Goal: Task Accomplishment & Management: Complete application form

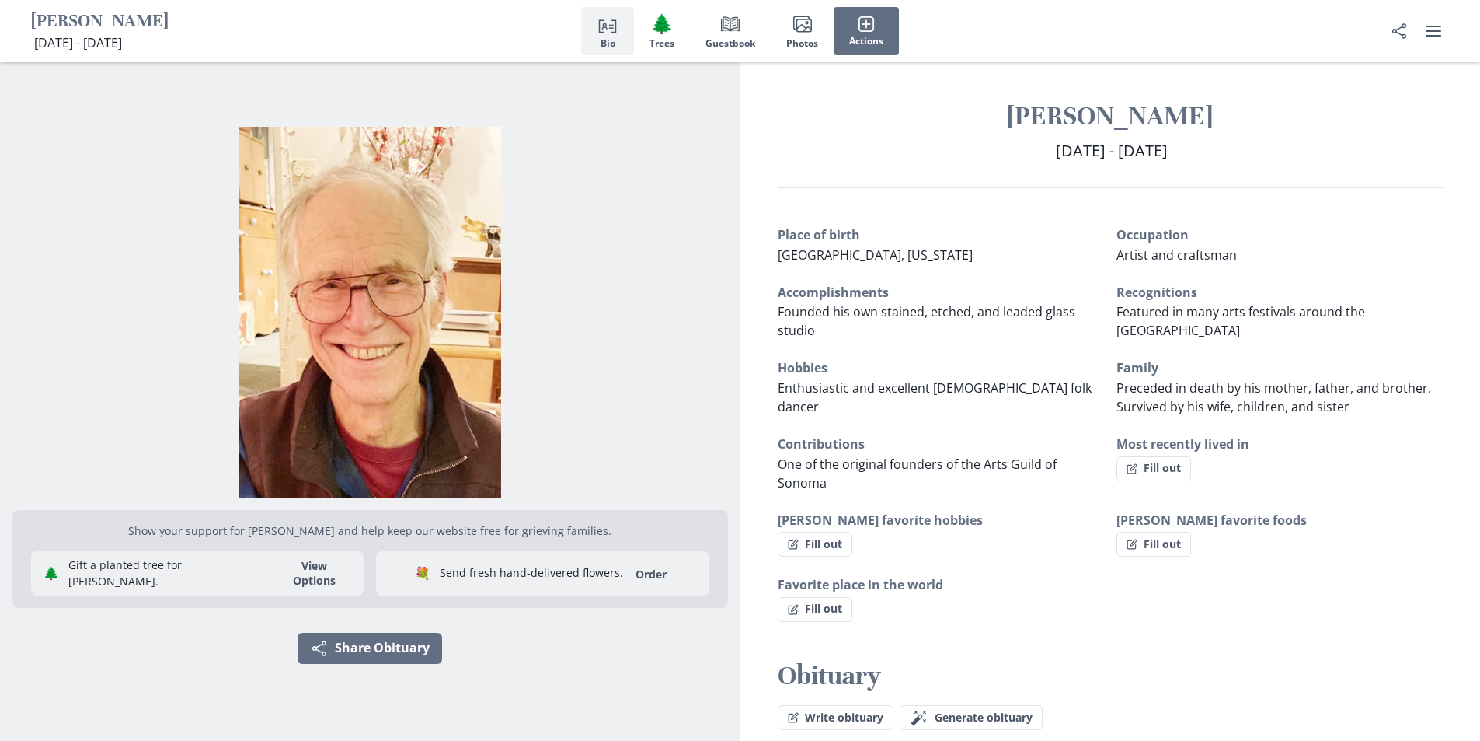
click at [842, 299] on h3 "Accomplishments" at bounding box center [941, 292] width 326 height 19
click at [839, 299] on h3 "Accomplishments" at bounding box center [941, 292] width 326 height 19
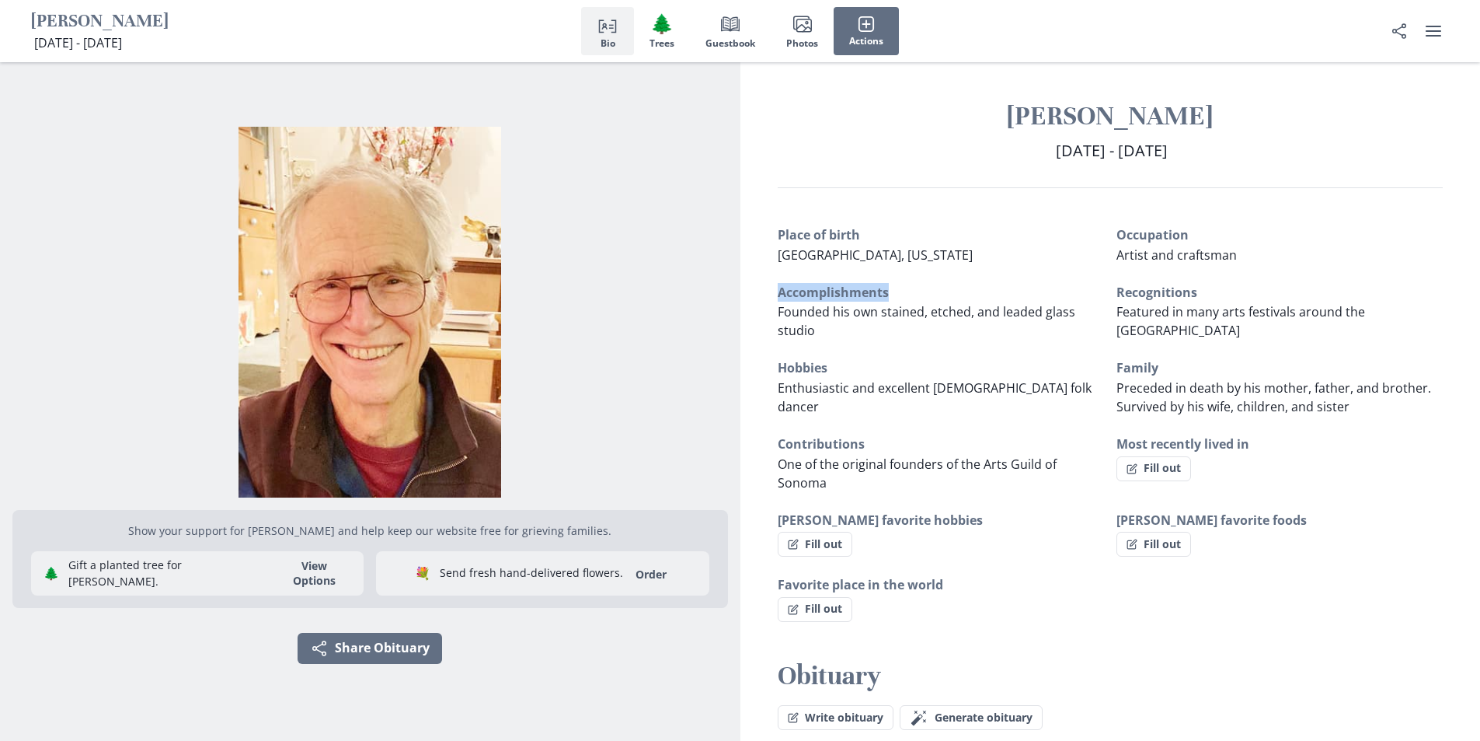
click at [839, 299] on h3 "Accomplishments" at bounding box center [941, 292] width 326 height 19
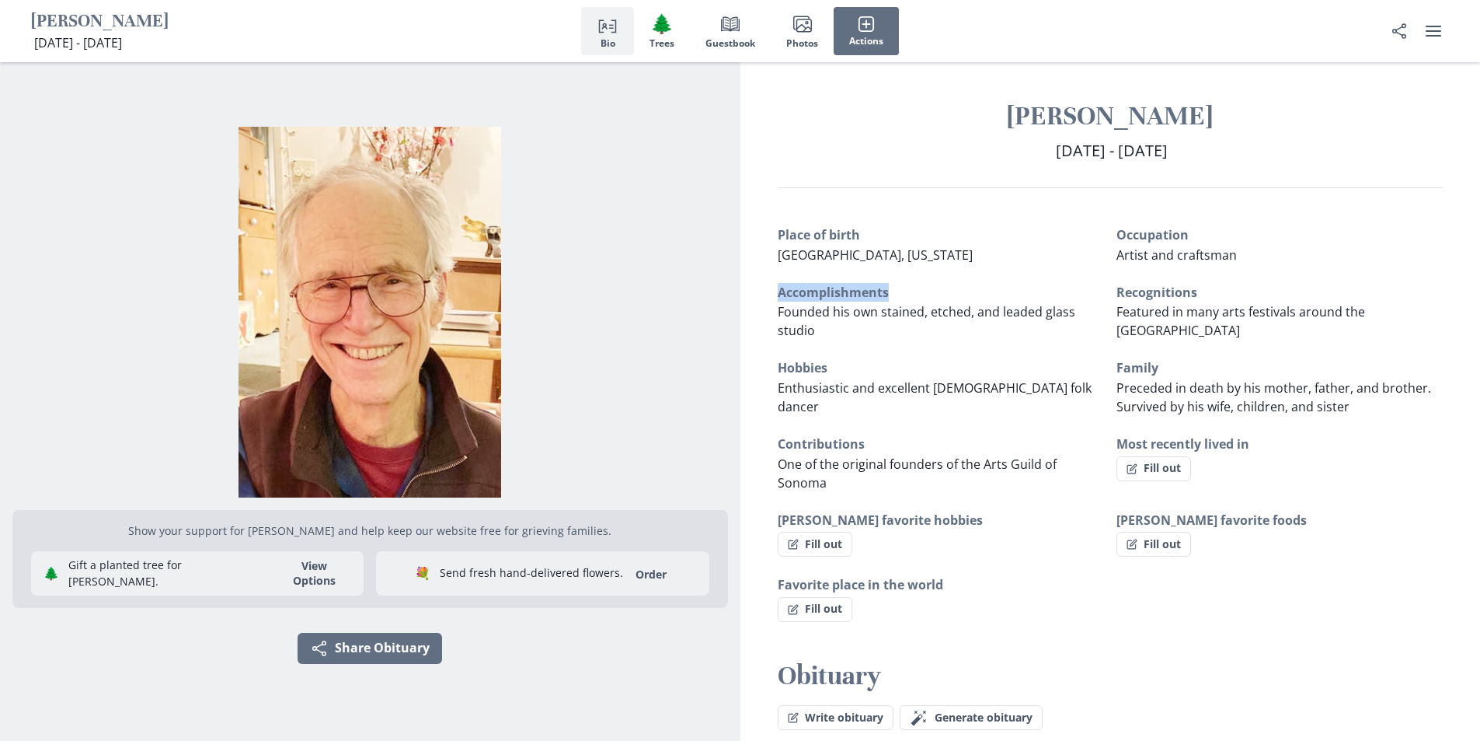
click at [839, 299] on h3 "Accomplishments" at bounding box center [941, 292] width 326 height 19
click at [810, 539] on button "Fill out" at bounding box center [815, 544] width 75 height 25
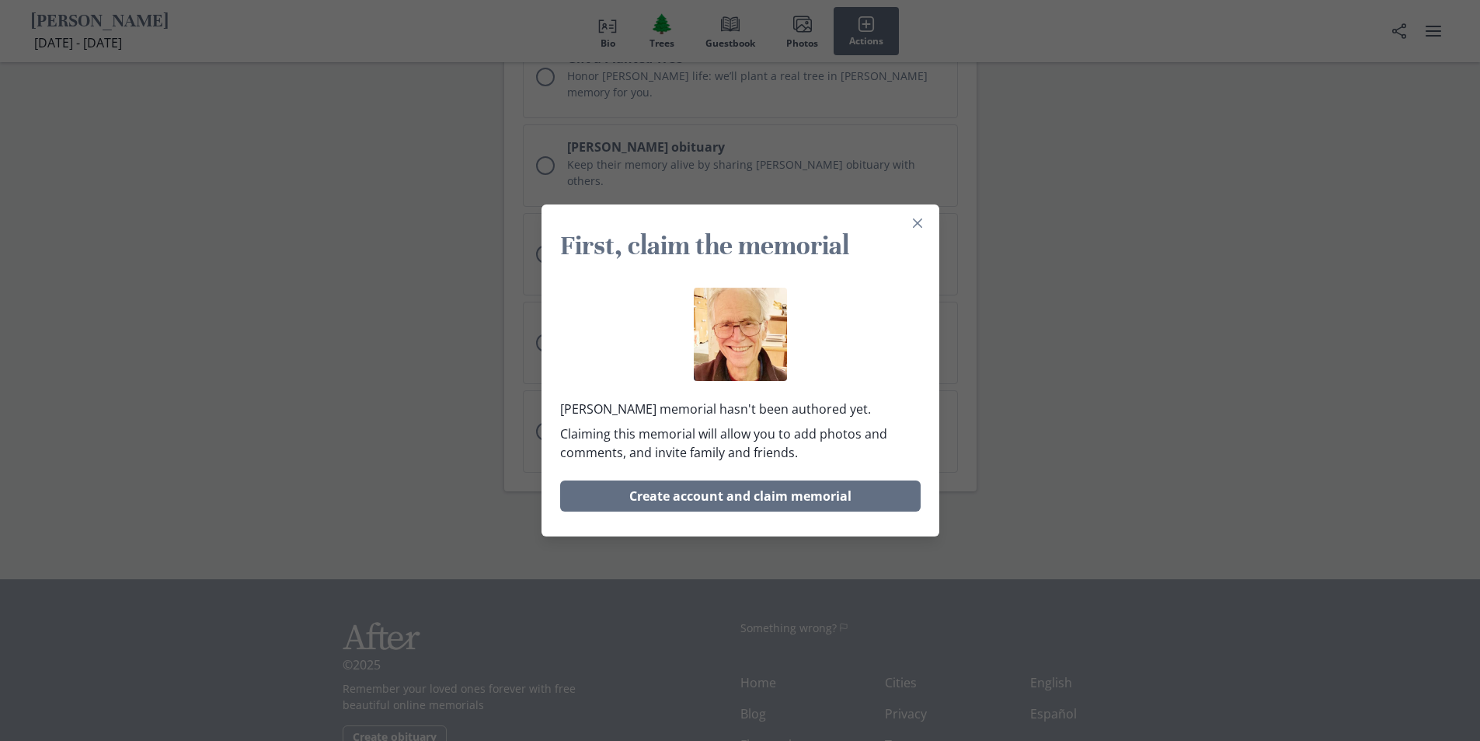
scroll to position [3105, 0]
